Goal: Task Accomplishment & Management: Use online tool/utility

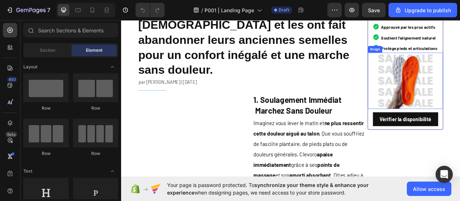
scroll to position [144, 0]
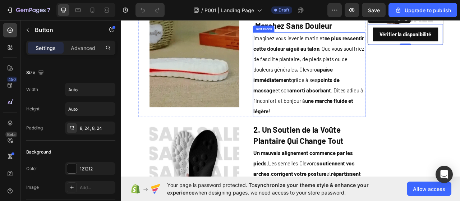
scroll to position [180, 0]
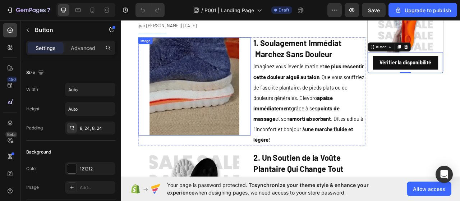
click at [228, 112] on img at bounding box center [214, 105] width 114 height 125
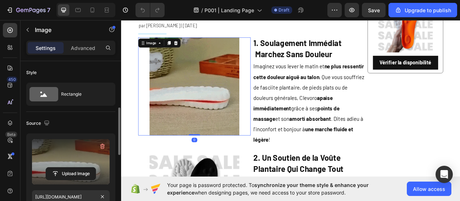
scroll to position [72, 0]
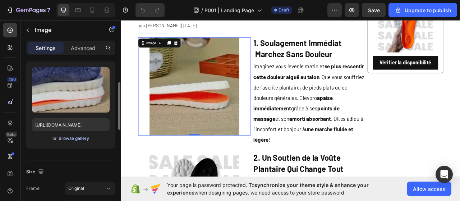
click at [87, 137] on div "Browse gallery" at bounding box center [74, 138] width 31 height 6
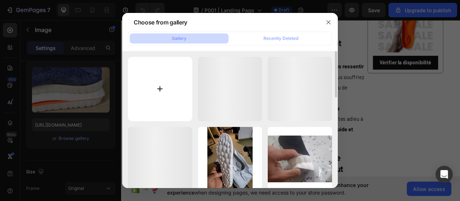
click at [164, 95] on input "file" at bounding box center [160, 89] width 64 height 64
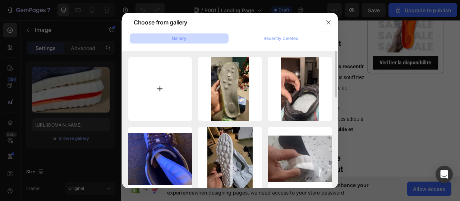
type input "C:\fakepath\‘’.png"
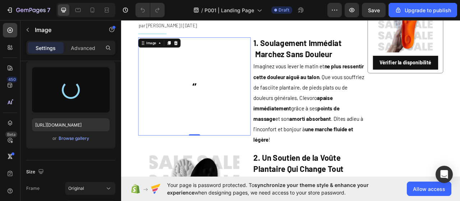
type input "https://cdn.shopify.com/s/files/1/0958/7110/7402/files/gempages_581381216104612…"
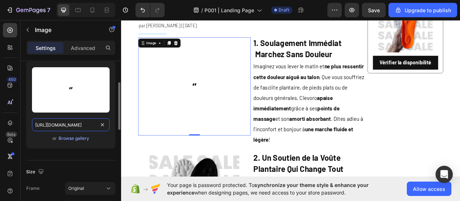
click at [78, 125] on input "https://cdn.shopify.com/s/files/1/0958/7110/7402/files/gempages_581381216104612…" at bounding box center [71, 124] width 78 height 13
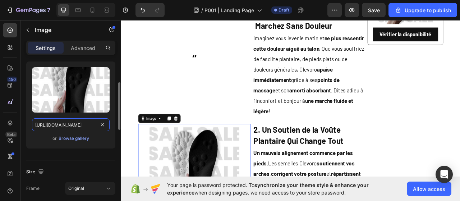
click at [80, 125] on input "https://cdn.shopify.com/s/files/1/0958/7110/7402/files/gempages_581381216104612…" at bounding box center [71, 124] width 78 height 13
paste input "6b51f9a3-6dc7-4dd7-8440-1c7a9698e401"
type input "https://cdn.shopify.com/s/files/1/0958/7110/7402/files/gempages_581381216104612…"
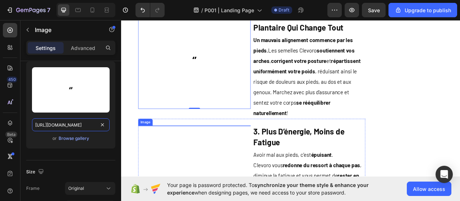
scroll to position [431, 0]
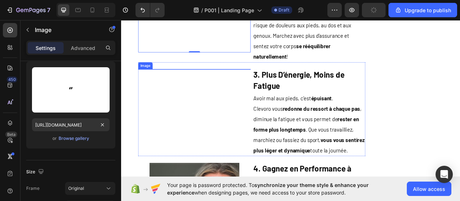
click at [200, 83] on img at bounding box center [214, 83] width 114 height 0
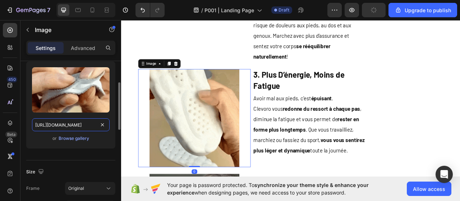
click at [65, 125] on input "https://cdn.shopify.com/s/files/1/0958/7110/7402/files/gempages_581381216104612…" at bounding box center [71, 124] width 78 height 13
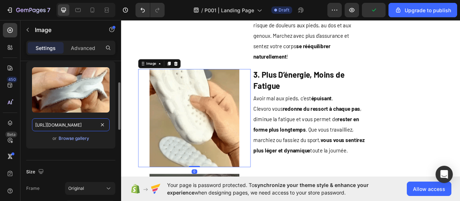
paste input "6b51f9a3-6dc7-4dd7-8440-1c7a9698e401.png"
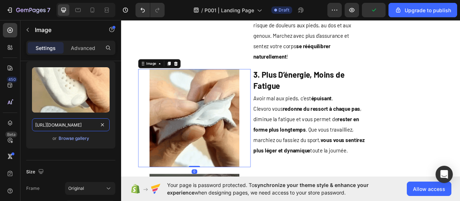
type input "https://cdn.shopify.com/s/files/1/0958/7110/7402/files/gempages_581381216104612…"
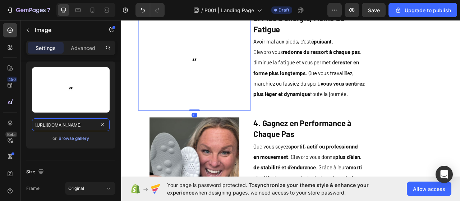
scroll to position [0, 214]
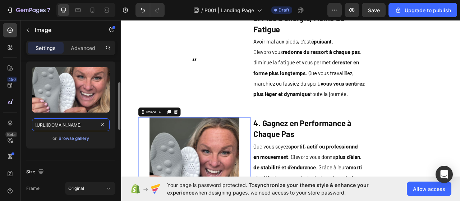
click at [75, 125] on input "https://cdn.shopify.com/s/files/1/0958/7110/7402/files/gempages_581381216104612…" at bounding box center [71, 124] width 78 height 13
paste input "6b51f9a3-6dc7-4dd7-8440-1c7a9698e401"
type input "https://cdn.shopify.com/s/files/1/0958/7110/7402/files/gempages_581381216104612…"
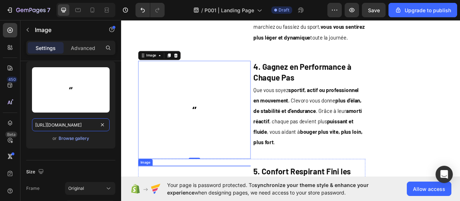
scroll to position [647, 0]
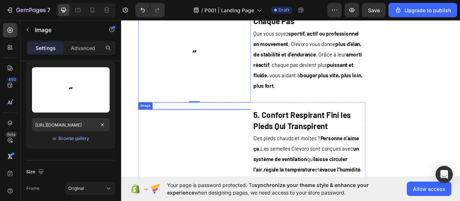
click at [203, 134] on img at bounding box center [214, 134] width 114 height 0
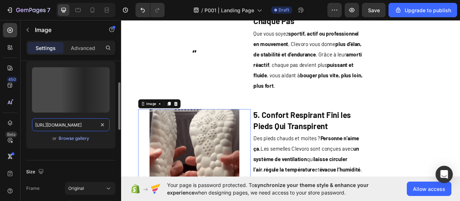
click at [76, 126] on input "https://cdn.shopify.com/s/files/1/0910/3648/3933/files/gempages_541310831204238…" at bounding box center [71, 124] width 78 height 13
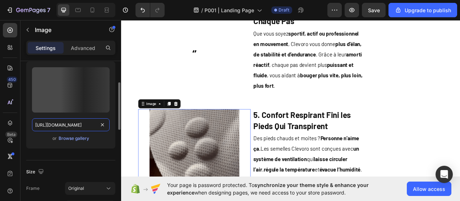
paste input "58/7110/7402/files/gempages_581381216104612777-6b51f9a3-6dc7-4dd7-8440-1c7a9698…"
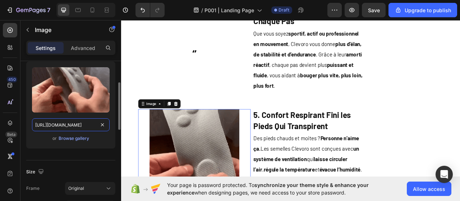
type input "https://cdn.shopify.com/s/files/1/0958/7110/7402/files/gempages_581381216104612…"
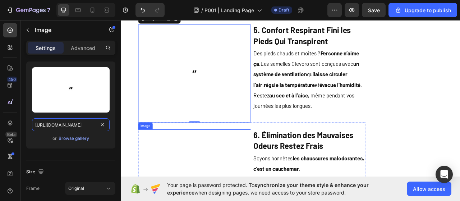
scroll to position [826, 0]
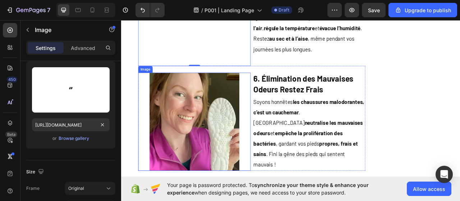
click at [197, 143] on img at bounding box center [214, 150] width 114 height 125
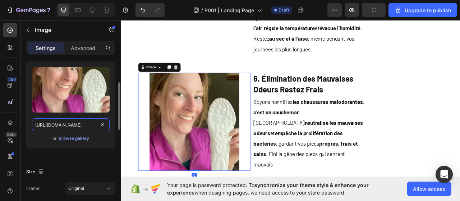
click at [77, 124] on input "https://cdn.shopify.com/s/files/1/0958/7110/7402/files/gempages_581381216104612…" at bounding box center [71, 124] width 78 height 13
paste input "b51f9a3-6dc7-4dd7-8440-1c7a9698e401"
type input "https://cdn.shopify.com/s/files/1/0958/7110/7402/files/gempages_581381216104612…"
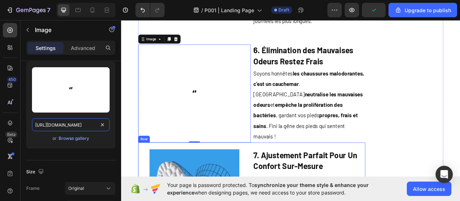
scroll to position [898, 0]
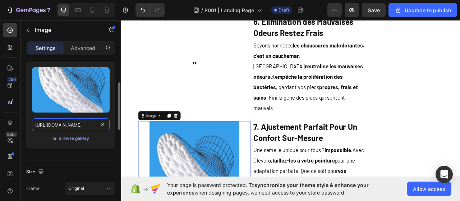
click at [76, 122] on input "https://cdn.shopify.com/s/files/1/0958/7110/7402/files/gempages_581381216104612…" at bounding box center [71, 124] width 78 height 13
paste input "b51f9a3-6dc7-4dd7-8440-1c7a9698e401"
type input "https://cdn.shopify.com/s/files/1/0958/7110/7402/files/gempages_581381216104612…"
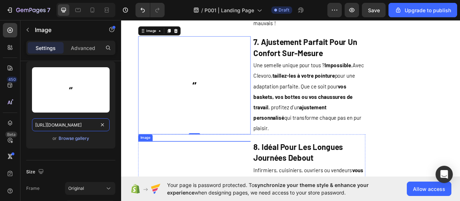
scroll to position [1078, 0]
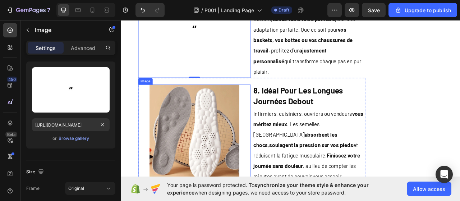
click at [206, 135] on img at bounding box center [214, 165] width 114 height 125
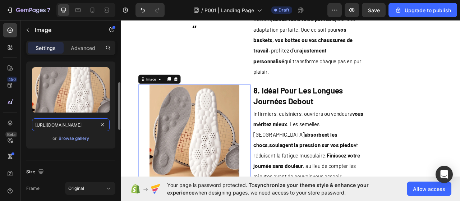
click at [70, 123] on input "https://cdn.shopify.com/s/files/1/0958/7110/7402/files/gempages_581381216104612…" at bounding box center [71, 124] width 78 height 13
paste input "6b51f9a3-6dc7-4dd7-8440-1c7a9698e401"
type input "https://cdn.shopify.com/s/files/1/0958/7110/7402/files/gempages_581381216104612…"
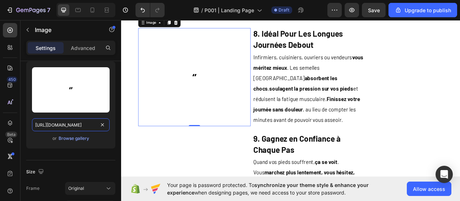
scroll to position [1185, 0]
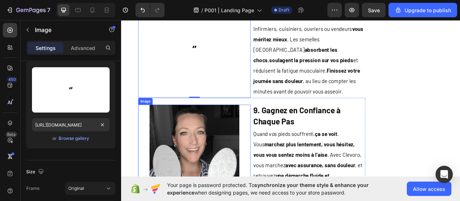
click at [192, 139] on img at bounding box center [214, 190] width 114 height 125
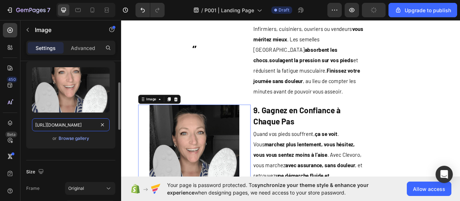
click at [71, 127] on input "https://cdn.shopify.com/s/files/1/0958/7110/7402/files/gempages_581381216104612…" at bounding box center [71, 124] width 78 height 13
paste input "6b51f9a3-6dc7-4dd7-8440-1c7a9698e401"
type input "https://cdn.shopify.com/s/files/1/0958/7110/7402/files/gempages_581381216104612…"
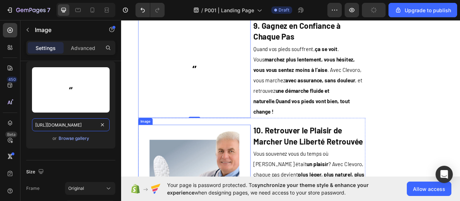
scroll to position [1329, 0]
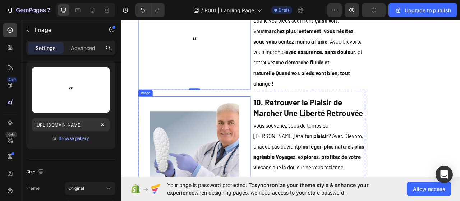
click at [197, 157] on img at bounding box center [214, 180] width 114 height 125
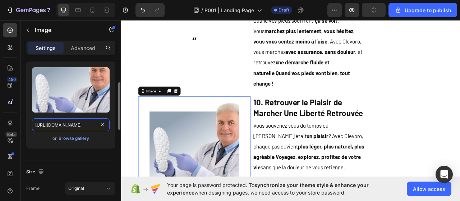
click at [78, 125] on input "https://cdn.shopify.com/s/files/1/0958/7110/7402/files/gempages_581381216104612…" at bounding box center [71, 124] width 78 height 13
paste input "6b51f9a3-6dc7-4dd7-8440-1c7a9698e40"
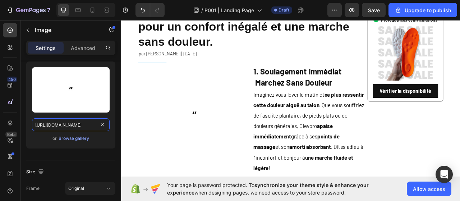
scroll to position [36, 0]
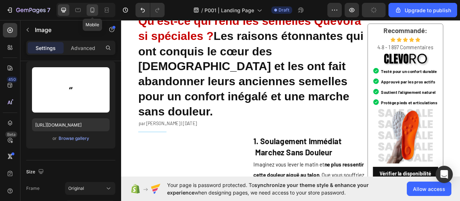
click at [88, 11] on div at bounding box center [92, 9] width 11 height 11
type input "https://cdn.shopify.com/s/files/1/0910/3648/3933/files/gempages_541310831204238…"
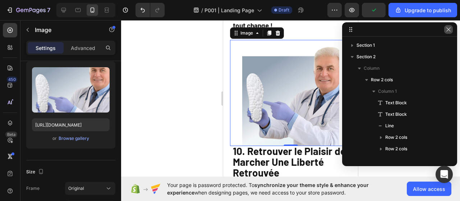
scroll to position [170, 0]
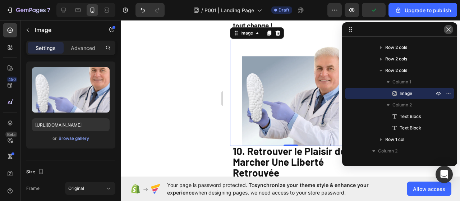
click at [448, 32] on icon "button" at bounding box center [448, 30] width 6 height 6
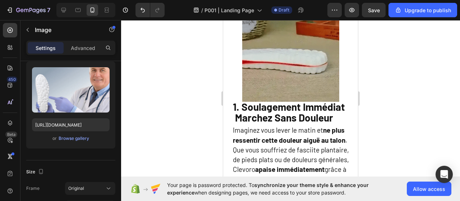
scroll to position [287, 0]
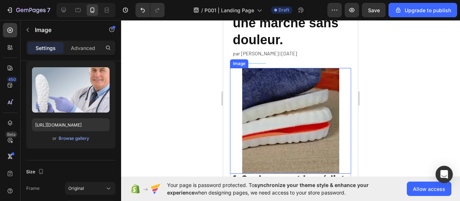
click at [257, 111] on img at bounding box center [290, 121] width 97 height 106
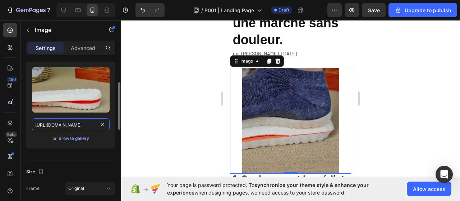
click at [70, 122] on input "https://cdn.shopify.com/s/files/1/0910/3648/3933/files/gempages_541310831204238…" at bounding box center [71, 124] width 78 height 13
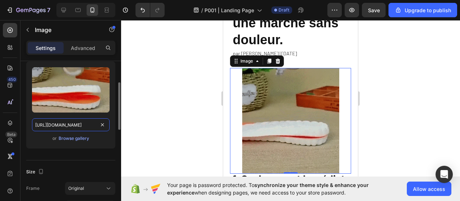
paste input "58/7110/7402/files/gempages_581381216104612777-6b51f9a3-6dc7-4dd7-8440-1c7a9698…"
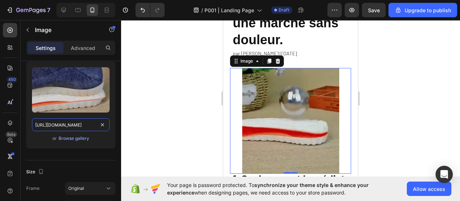
type input "https://cdn.shopify.com/s/files/1/0958/7110/7402/files/gempages_581381216104612…"
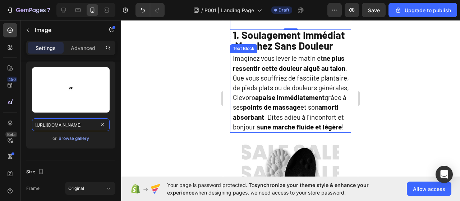
scroll to position [503, 0]
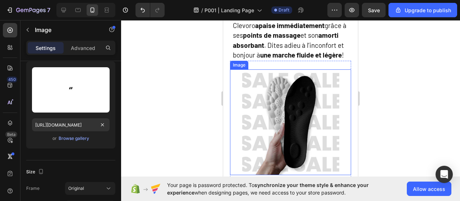
click at [257, 124] on img at bounding box center [290, 122] width 97 height 106
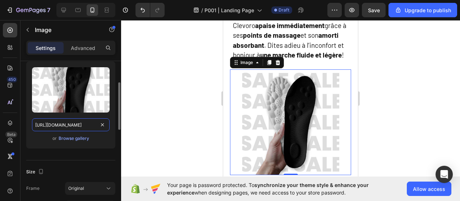
click at [87, 123] on input "https://cdn.shopify.com/s/files/1/0910/3648/3933/files/gempages_541310831204238…" at bounding box center [71, 124] width 78 height 13
paste input "58/7110/7402/files/gempages_581381216104612777-6b51f9a3-6dc7-4dd7-8440-1c7a9698…"
type input "https://cdn.shopify.com/s/files/1/0958/7110/7402/files/gempages_581381216104612…"
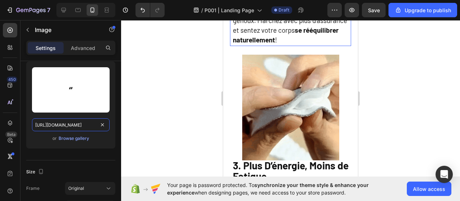
scroll to position [790, 0]
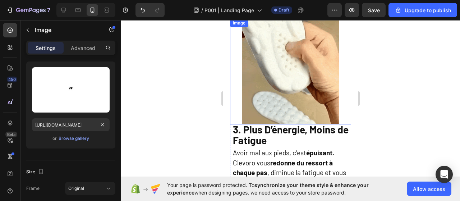
click at [281, 107] on img at bounding box center [290, 72] width 97 height 106
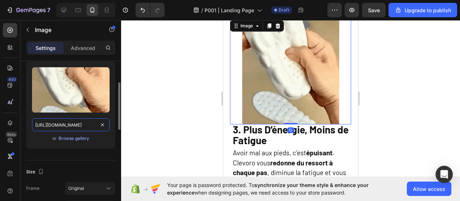
click at [74, 124] on input "https://cdn.shopify.com/s/files/1/0910/3648/3933/files/gempages_541310831204238…" at bounding box center [71, 124] width 78 height 13
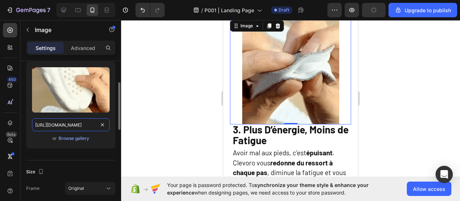
paste input "58/7110/7402/files/gempages_581381216104612777-6b51f9a3-6dc7-4dd7-8440-1c7a9698…"
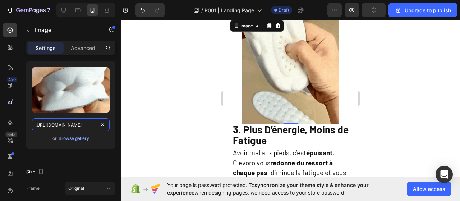
type input "https://cdn.shopify.com/s/files/1/0958/7110/7402/files/gempages_581381216104612…"
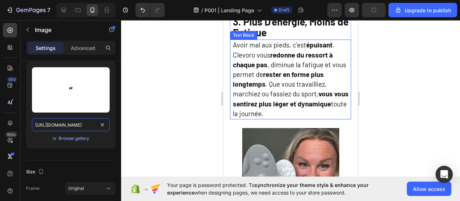
scroll to position [1006, 0]
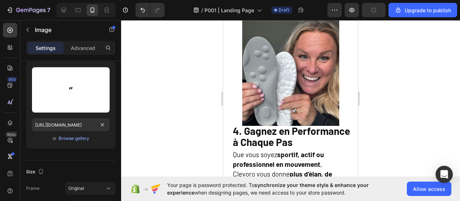
click at [263, 114] on img at bounding box center [290, 73] width 97 height 106
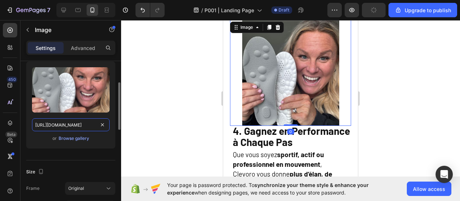
click at [74, 127] on input "https://cdn.shopify.com/s/files/1/0910/3648/3933/files/gempages_541310831204238…" at bounding box center [71, 124] width 78 height 13
paste input "58/7110/7402/files/gempages_581381216104612777-6b51f9a3-6dc7-4dd7-8440-1c7a9698…"
type input "https://cdn.shopify.com/s/files/1/0958/7110/7402/files/gempages_581381216104612…"
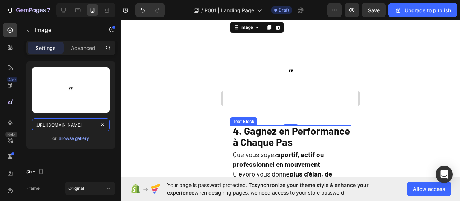
scroll to position [1149, 0]
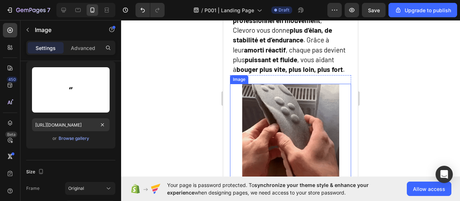
click at [279, 131] on img at bounding box center [290, 137] width 97 height 106
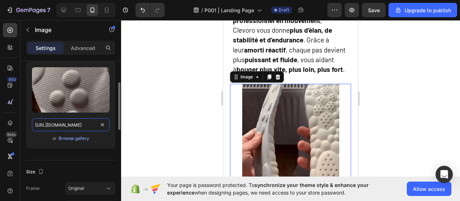
click at [78, 123] on input "https://cdn.shopify.com/s/files/1/0910/3648/3933/files/gempages_541310831204238…" at bounding box center [71, 124] width 78 height 13
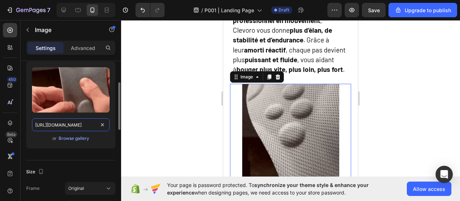
paste input "58/7110/7402/files/gempages_581381216104612777-6b51f9a3-6dc7-4dd7-8440-1c7a9698…"
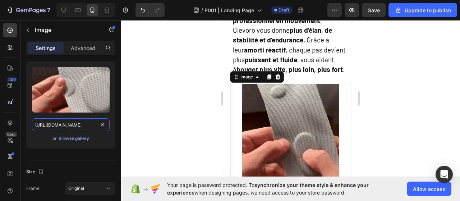
type input "https://cdn.shopify.com/s/files/1/0958/7110/7402/files/gempages_581381216104612…"
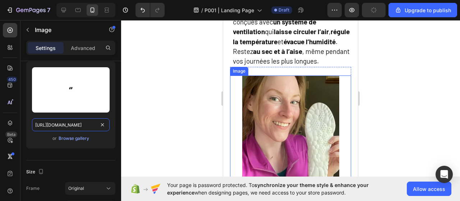
scroll to position [1437, 0]
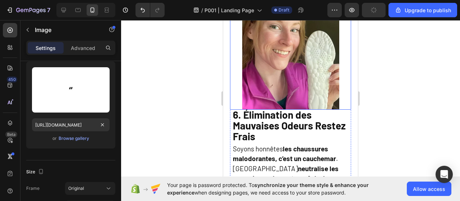
click at [275, 104] on img at bounding box center [290, 57] width 97 height 106
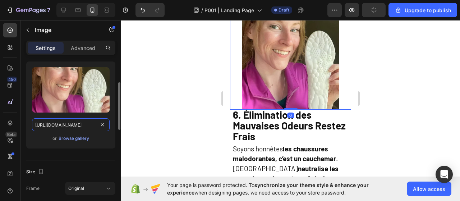
click at [80, 121] on input "https://cdn.shopify.com/s/files/1/0910/3648/3933/files/gempages_541310831204238…" at bounding box center [71, 124] width 78 height 13
paste input "58/7110/7402/files/gempages_581381216104612777-6b51f9a3-6dc7-4dd7-8440-1c7a9698…"
type input "https://cdn.shopify.com/s/files/1/0958/7110/7402/files/gempages_581381216104612…"
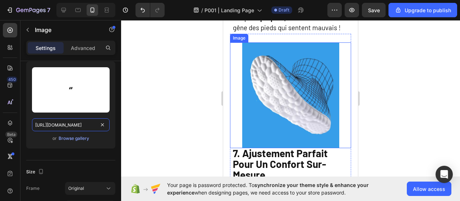
scroll to position [1652, 0]
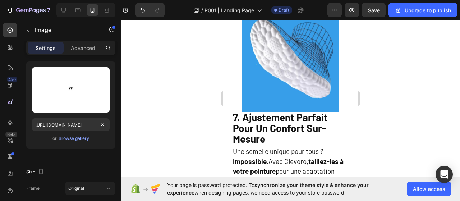
click at [290, 108] on img at bounding box center [290, 59] width 97 height 106
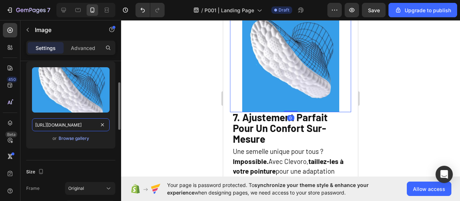
click at [82, 124] on input "https://cdn.shopify.com/s/files/1/0910/3648/3933/files/gempages_541310831204238…" at bounding box center [71, 124] width 78 height 13
paste input "58/7110/7402/files/gempages_581381216104612777-6b51f9a3-6dc7-4dd7-8440-1c7a9698…"
type input "https://cdn.shopify.com/s/files/1/0958/7110/7402/files/gempages_581381216104612…"
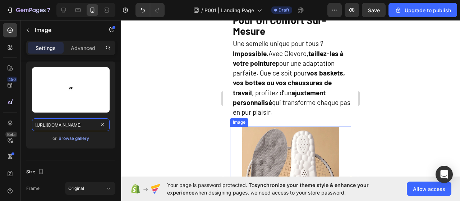
scroll to position [1868, 0]
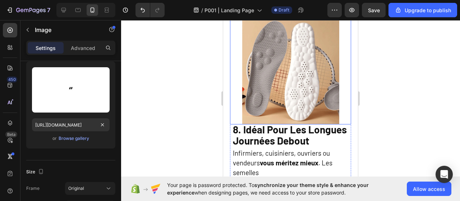
click at [273, 121] on img at bounding box center [290, 72] width 97 height 106
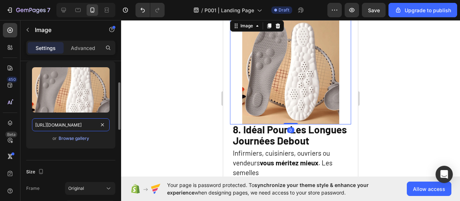
click at [70, 127] on input "https://cdn.shopify.com/s/files/1/0910/3648/3933/files/gempages_541310831204238…" at bounding box center [71, 124] width 78 height 13
paste input "58/7110/7402/files/gempages_581381216104612777-6b51f9a3-6dc7-4dd7-8440-1c7a9698…"
type input "https://cdn.shopify.com/s/files/1/0958/7110/7402/files/gempages_581381216104612…"
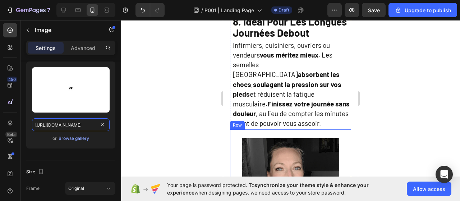
scroll to position [2083, 0]
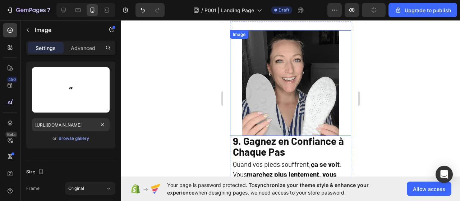
click at [272, 112] on img at bounding box center [290, 83] width 97 height 106
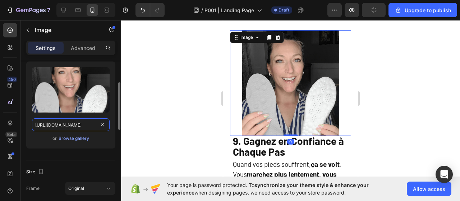
click at [82, 128] on input "https://cdn.shopify.com/s/files/1/0910/3648/3933/files/gempages_541310831204238…" at bounding box center [71, 124] width 78 height 13
paste input "58/7110/7402/files/gempages_581381216104612777-6b51f9a3-6dc7-4dd7-8440-1c7a9698…"
type input "https://cdn.shopify.com/s/files/1/0958/7110/7402/files/gempages_581381216104612…"
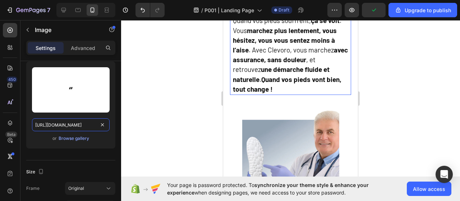
scroll to position [2299, 0]
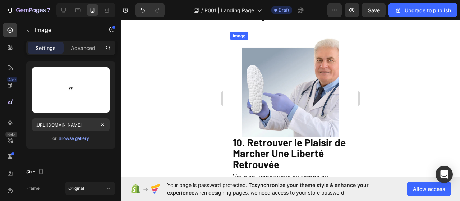
click at [269, 96] on img at bounding box center [290, 85] width 97 height 106
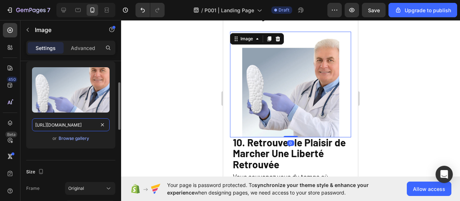
click at [64, 123] on input "https://cdn.shopify.com/s/files/1/0910/3648/3933/files/gempages_541310831204238…" at bounding box center [71, 124] width 78 height 13
paste input "58/7110/7402/files/gempages_581381216104612777-6b51f9a3-6dc7-4dd7-8440-1c7a9698…"
type input "https://cdn.shopify.com/s/files/1/0958/7110/7402/files/gempages_581381216104612…"
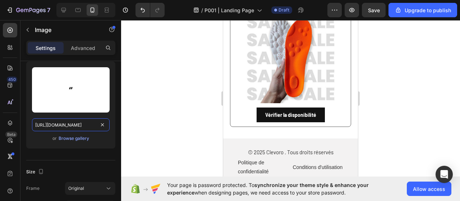
scroll to position [2946, 0]
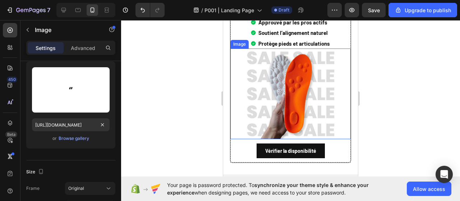
click at [281, 135] on img at bounding box center [290, 93] width 91 height 91
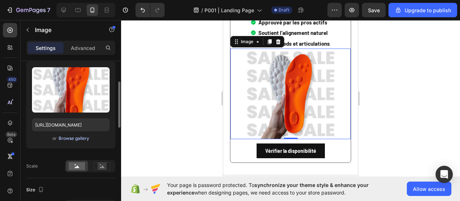
click at [78, 135] on div "Browse gallery" at bounding box center [74, 138] width 31 height 6
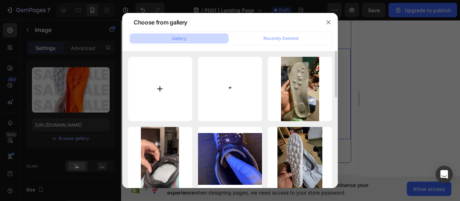
click at [160, 88] on input "file" at bounding box center [160, 89] width 64 height 64
type input "C:\fakepath\,.png"
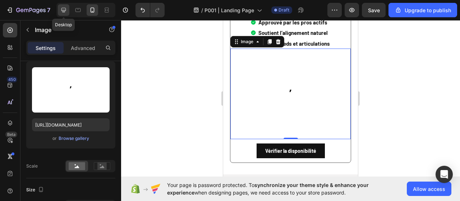
click at [65, 13] on icon at bounding box center [63, 9] width 7 height 7
type input "https://cdn.shopify.com/s/files/1/0958/7110/7402/files/gempages_581381216104612…"
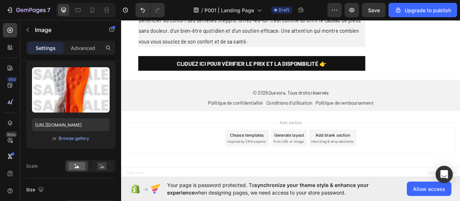
scroll to position [171, 0]
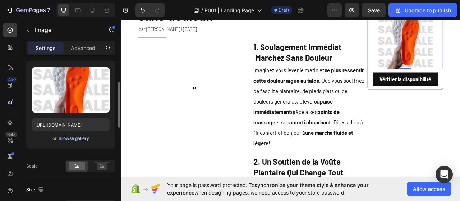
click at [80, 138] on div "Browse gallery" at bounding box center [74, 138] width 31 height 6
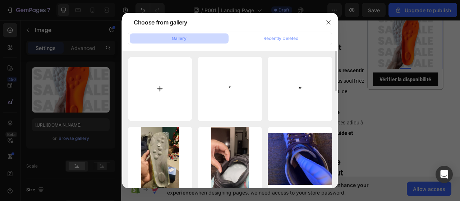
click at [159, 89] on input "file" at bounding box center [160, 89] width 64 height 64
type input "C:\fakepath\,.png"
type input "https://cdn.shopify.com/s/files/1/0958/7110/7402/files/gempages_581381216104612…"
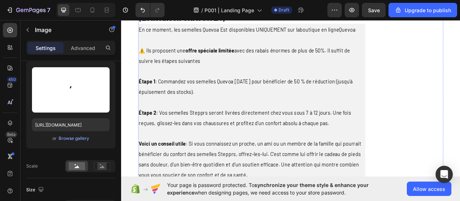
scroll to position [1652, 0]
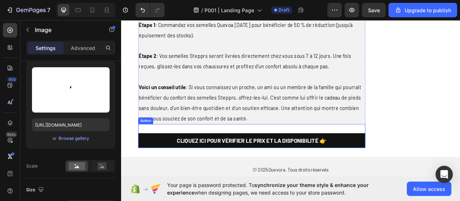
click at [402, 165] on button "CLIQUEZ ICI POUR VÉRIFIER LE PRIX ET LA DISPONIBILITÉ 👉" at bounding box center [287, 174] width 289 height 19
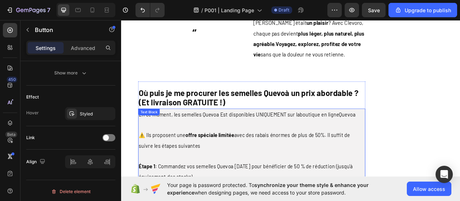
scroll to position [1401, 0]
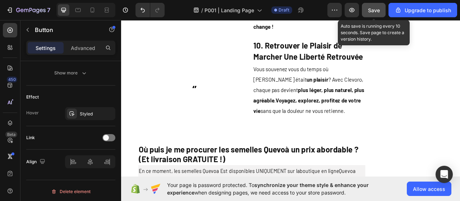
click at [371, 13] on span "Save" at bounding box center [374, 10] width 12 height 6
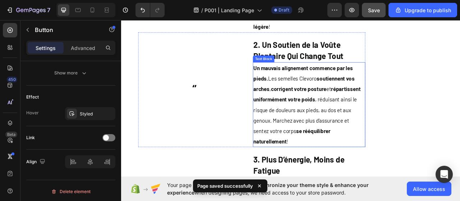
scroll to position [216, 0]
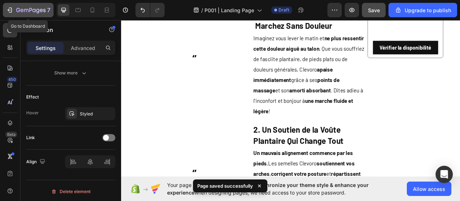
click at [11, 8] on icon "button" at bounding box center [9, 9] width 7 height 7
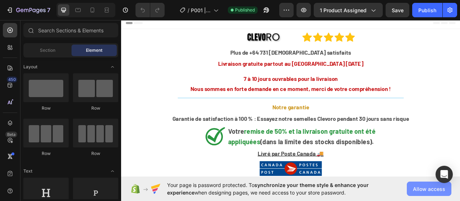
click at [413, 184] on button "Allow access" at bounding box center [429, 188] width 45 height 14
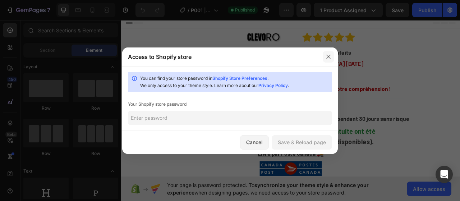
click at [325, 56] on button "button" at bounding box center [328, 56] width 11 height 11
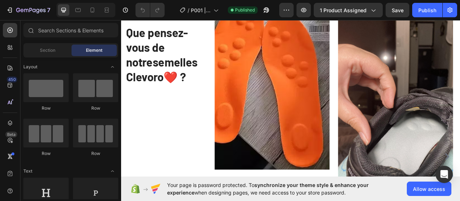
scroll to position [718, 0]
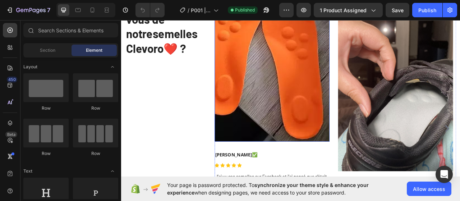
click at [336, 143] on img at bounding box center [313, 71] width 146 height 208
